Goal: Communication & Community: Answer question/provide support

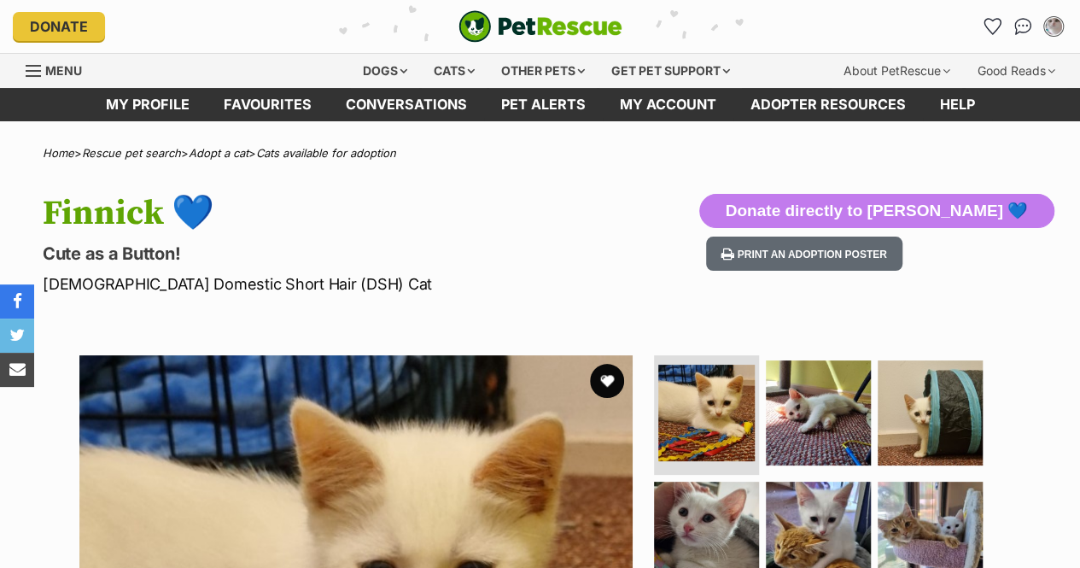
click at [1028, 18] on link "Conversations" at bounding box center [1022, 26] width 27 height 27
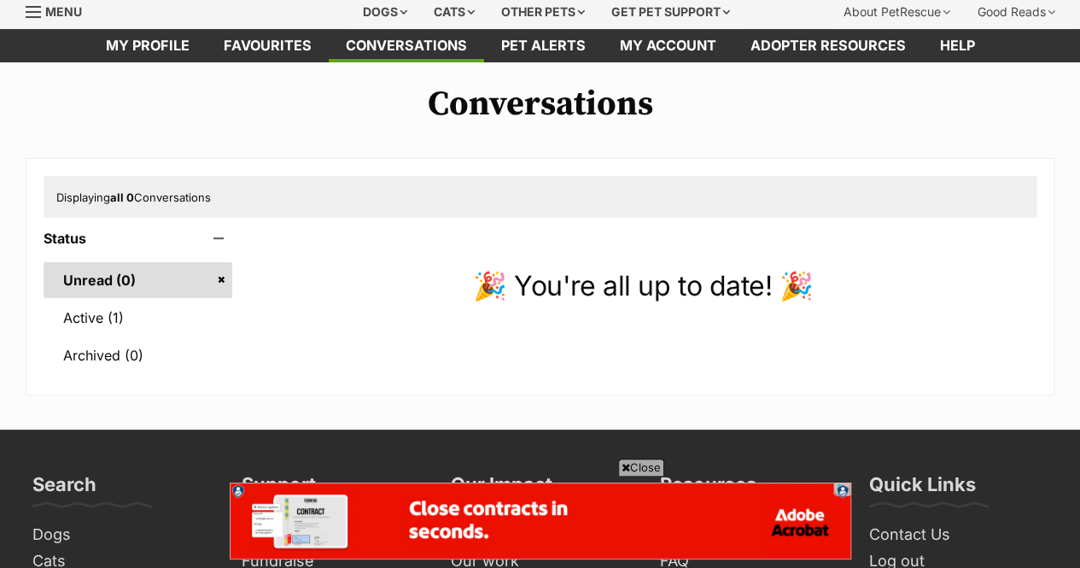
click at [156, 300] on link "Active (1)" at bounding box center [138, 318] width 189 height 36
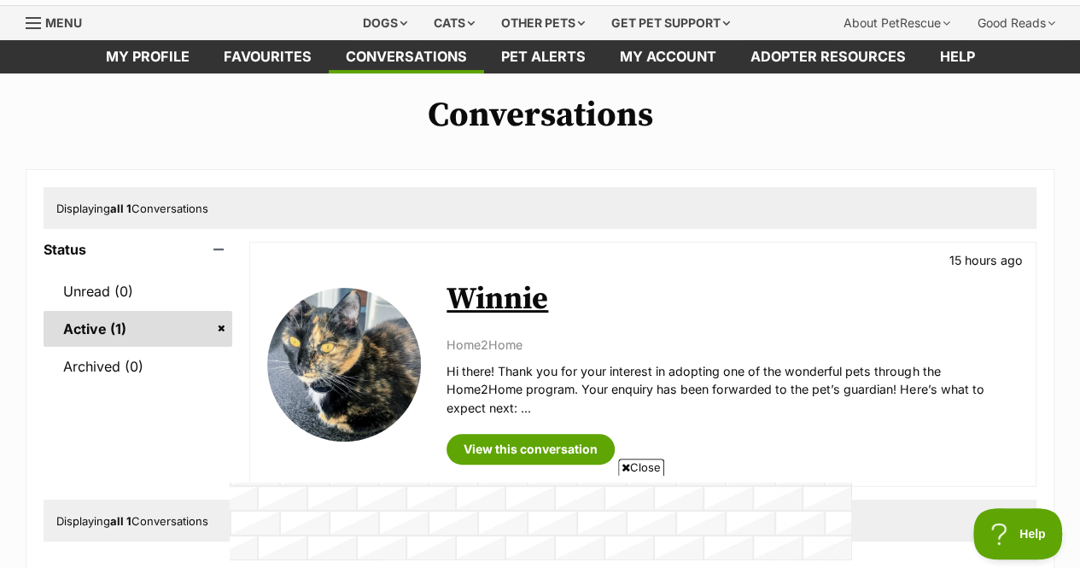
scroll to position [53, 0]
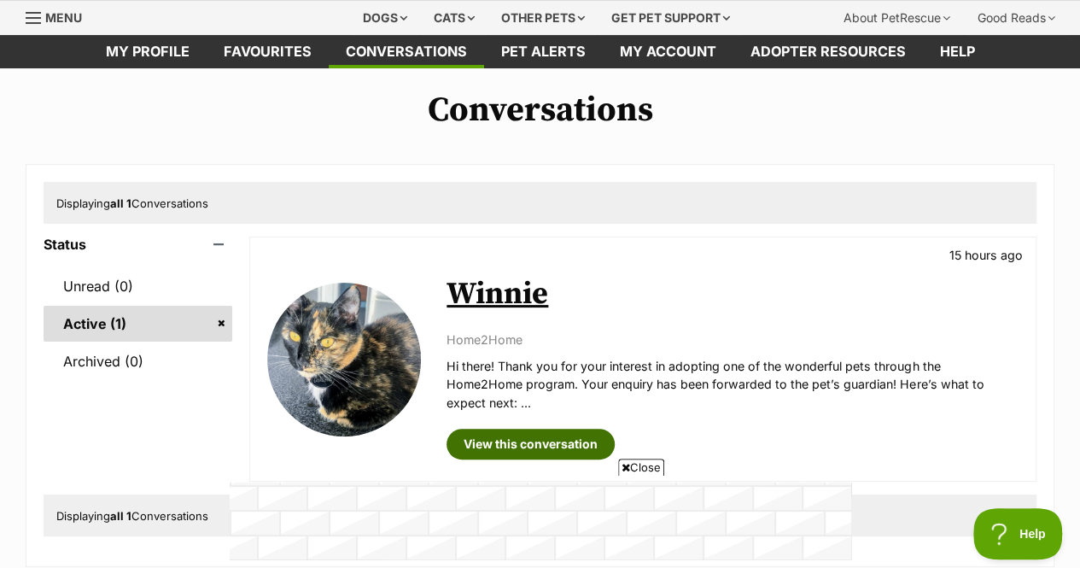
click at [536, 436] on link "View this conversation" at bounding box center [530, 443] width 168 height 31
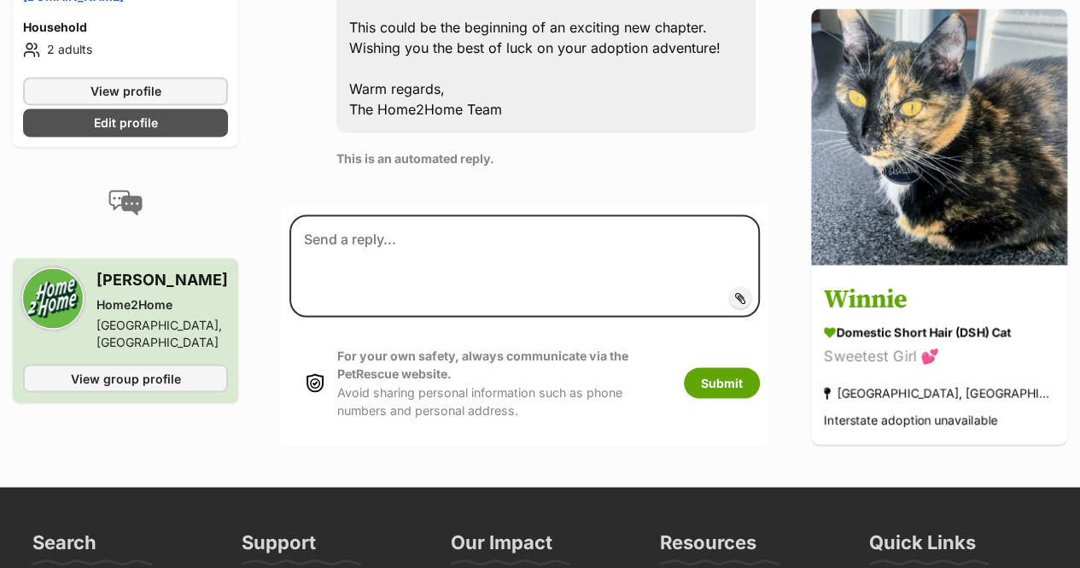
scroll to position [928, 0]
